Goal: Information Seeking & Learning: Understand process/instructions

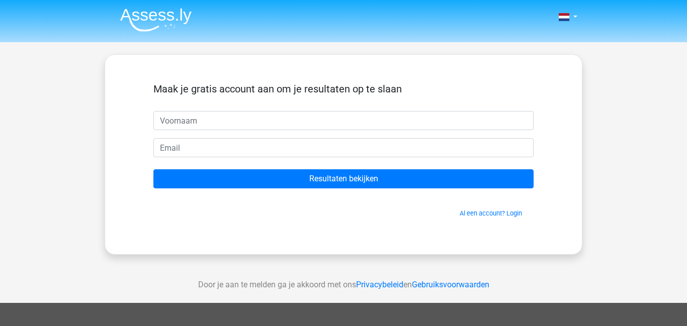
click at [158, 11] on img at bounding box center [155, 20] width 71 height 24
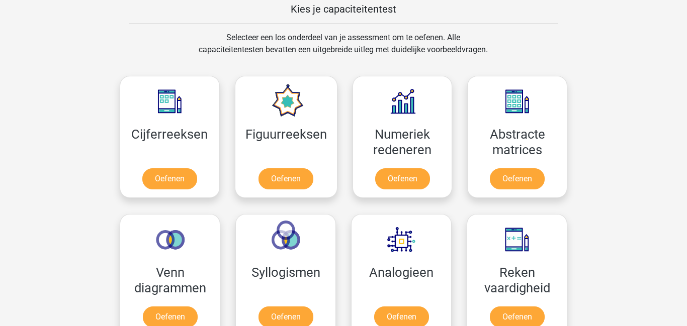
scroll to position [398, 0]
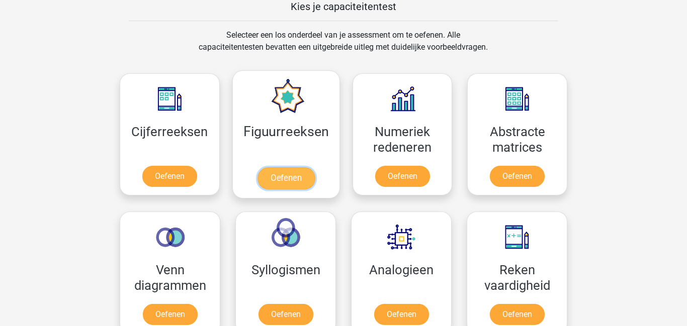
click at [287, 173] on link "Oefenen" at bounding box center [285, 178] width 57 height 22
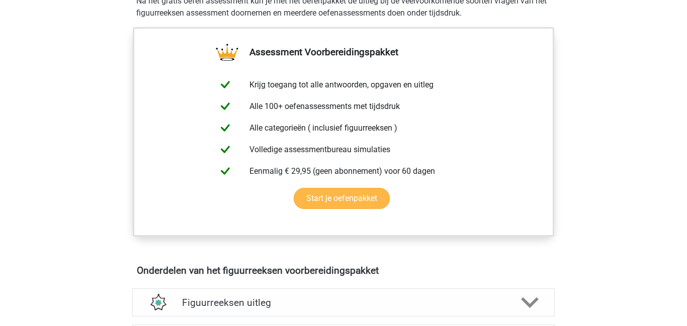
scroll to position [446, 0]
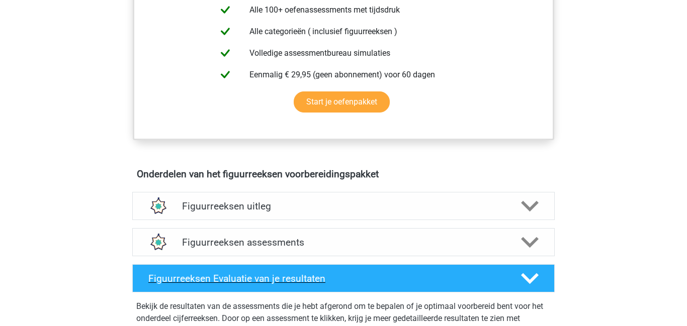
click at [228, 269] on div "Figuurreeksen Evaluatie van je resultaten" at bounding box center [343, 278] width 422 height 28
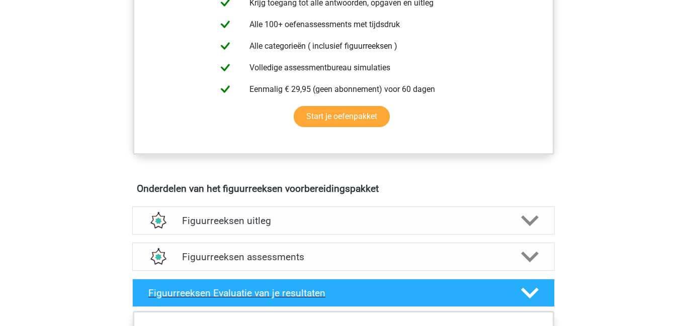
scroll to position [436, 0]
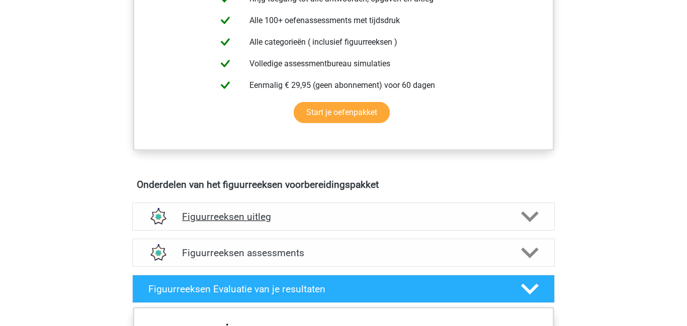
click at [255, 227] on div "Figuurreeksen uitleg" at bounding box center [343, 217] width 422 height 28
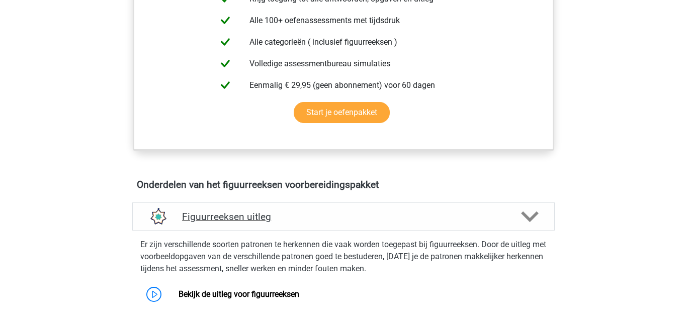
click at [247, 216] on h4 "Figuurreeksen uitleg" at bounding box center [343, 217] width 323 height 12
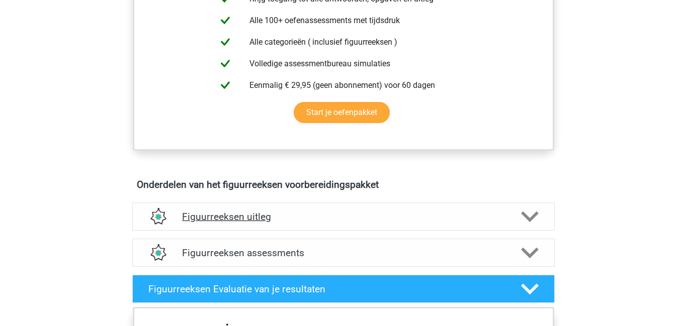
click at [247, 216] on h4 "Figuurreeksen uitleg" at bounding box center [343, 217] width 323 height 12
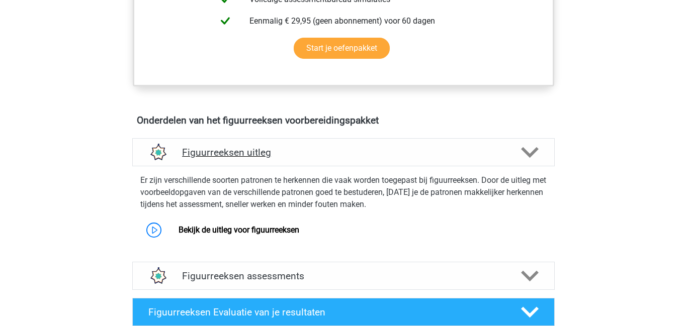
scroll to position [505, 0]
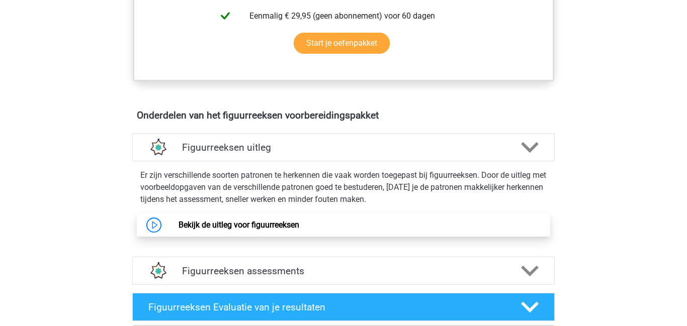
click at [221, 230] on link "Bekijk de uitleg voor figuurreeksen" at bounding box center [238, 225] width 121 height 10
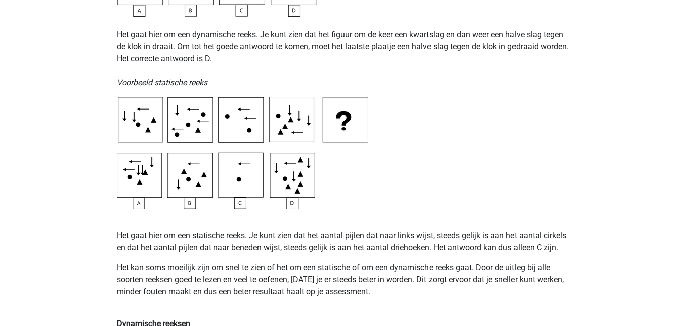
scroll to position [486, 0]
